Goal: Find contact information: Find contact information

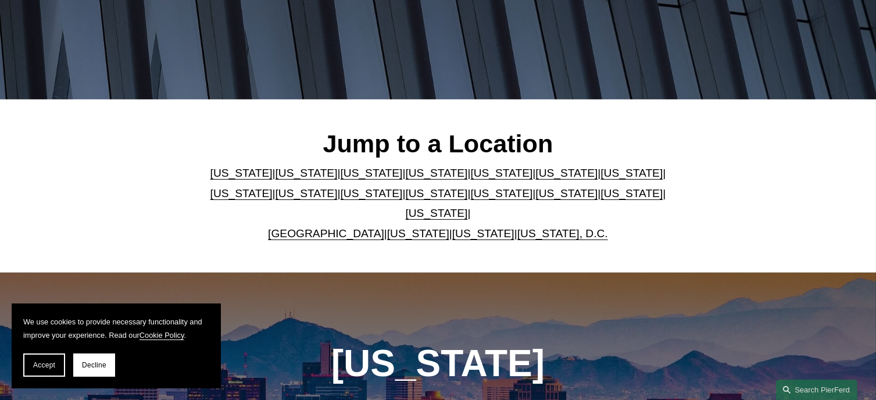
scroll to position [253, 0]
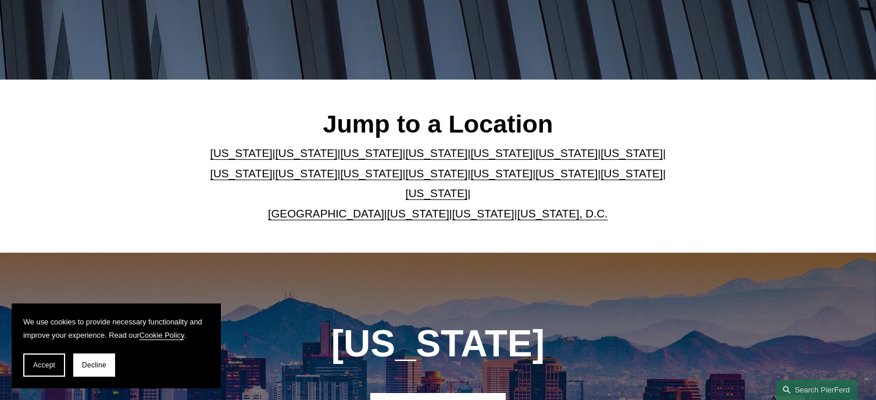
click at [288, 157] on link "[US_STATE]" at bounding box center [306, 153] width 62 height 12
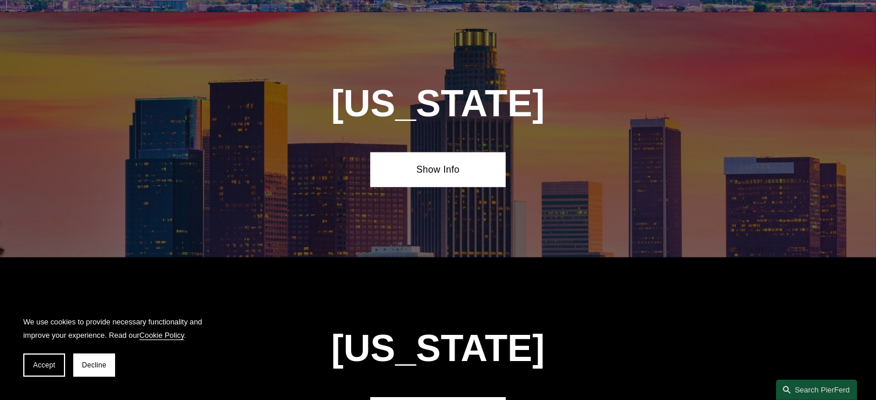
scroll to position [742, 0]
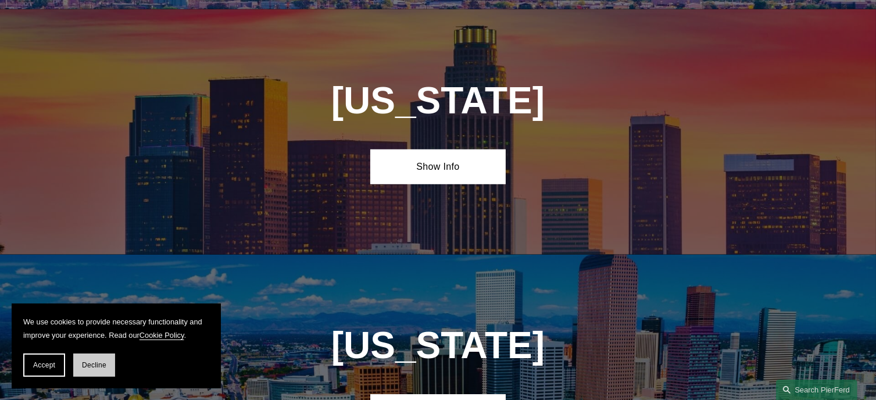
click at [94, 362] on span "Decline" at bounding box center [94, 365] width 24 height 8
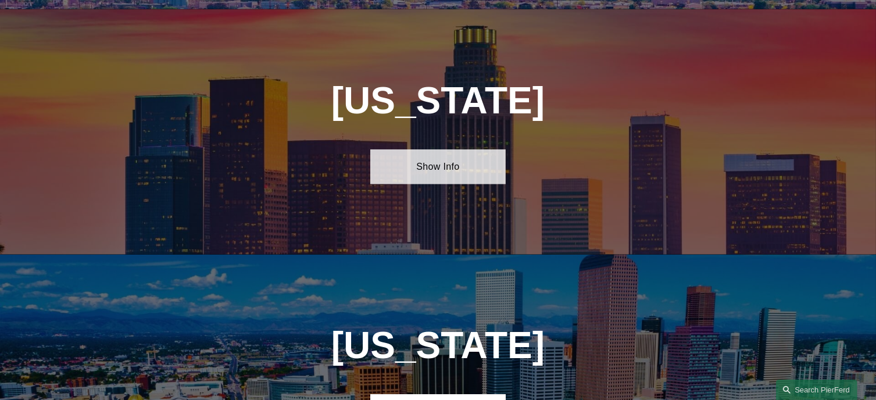
click at [446, 157] on link "Show Info" at bounding box center [437, 166] width 135 height 35
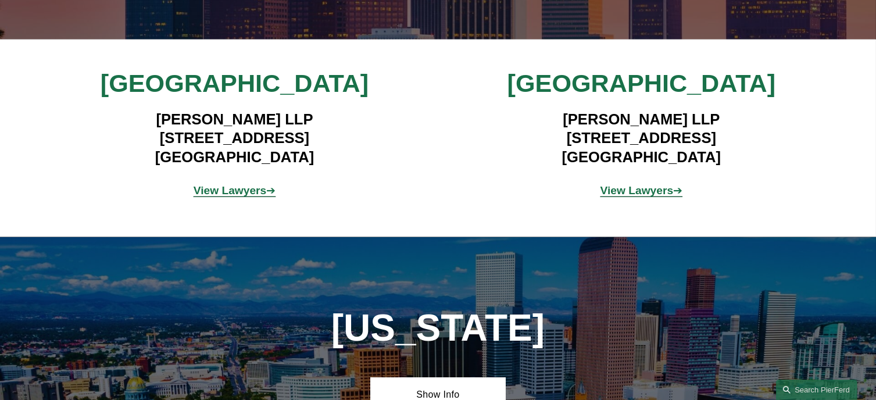
scroll to position [950, 0]
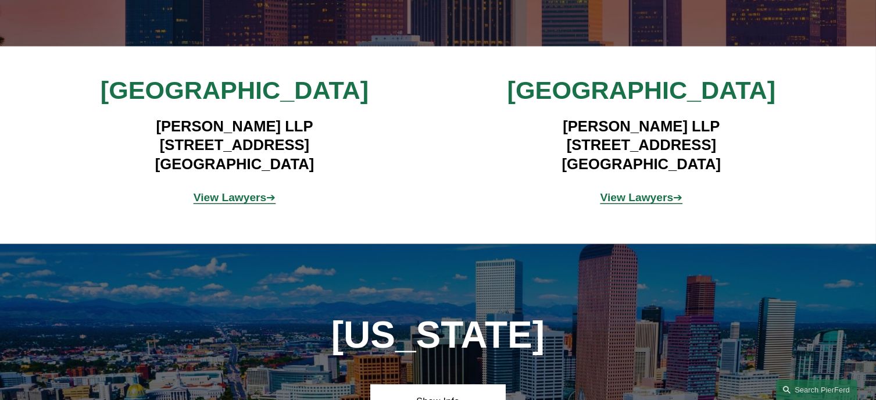
click at [249, 191] on strong "View Lawyers" at bounding box center [230, 197] width 73 height 12
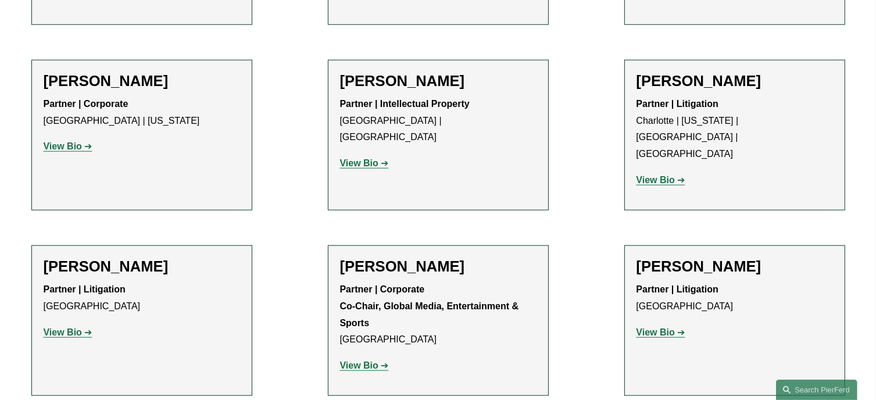
scroll to position [1284, 0]
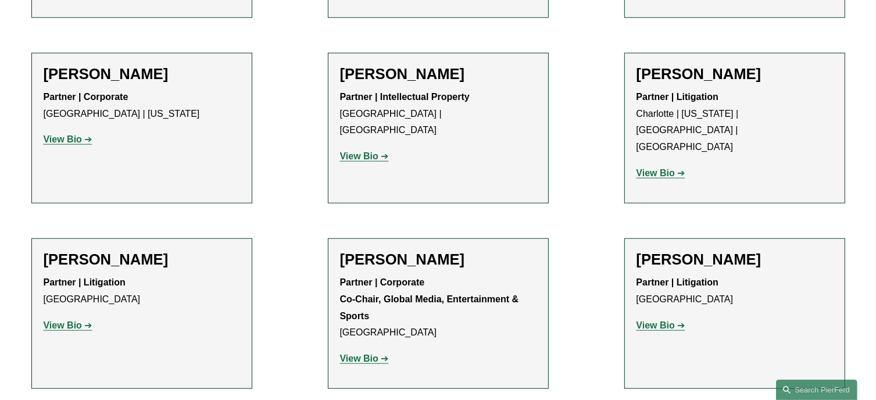
click at [660, 168] on strong "View Bio" at bounding box center [655, 173] width 38 height 10
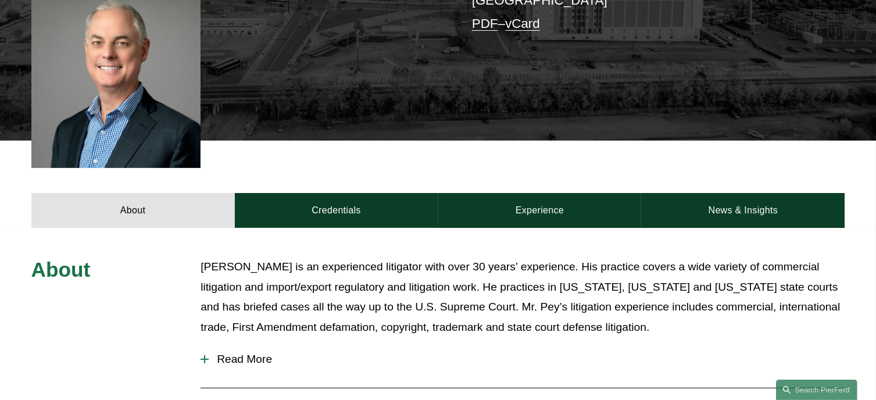
scroll to position [366, 0]
